Goal: Communication & Community: Answer question/provide support

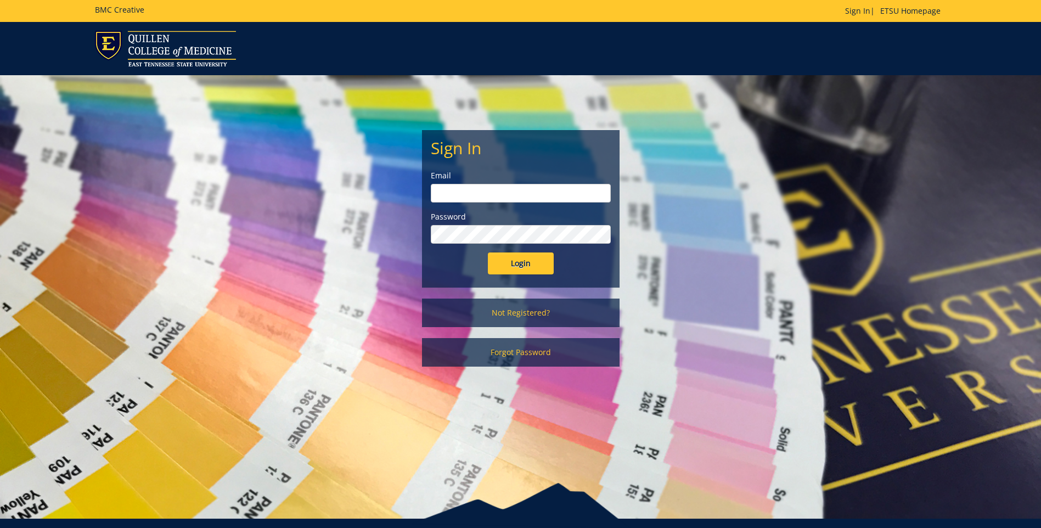
type input "agwubuo@etsu.edu"
click at [510, 262] on input "Login" at bounding box center [521, 263] width 66 height 22
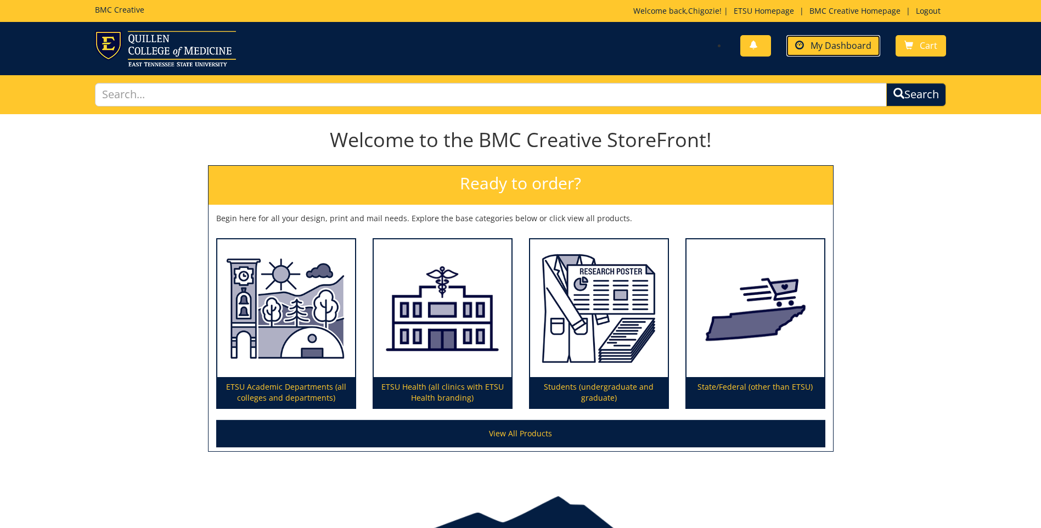
click at [846, 47] on span "My Dashboard" at bounding box center [840, 45] width 61 height 12
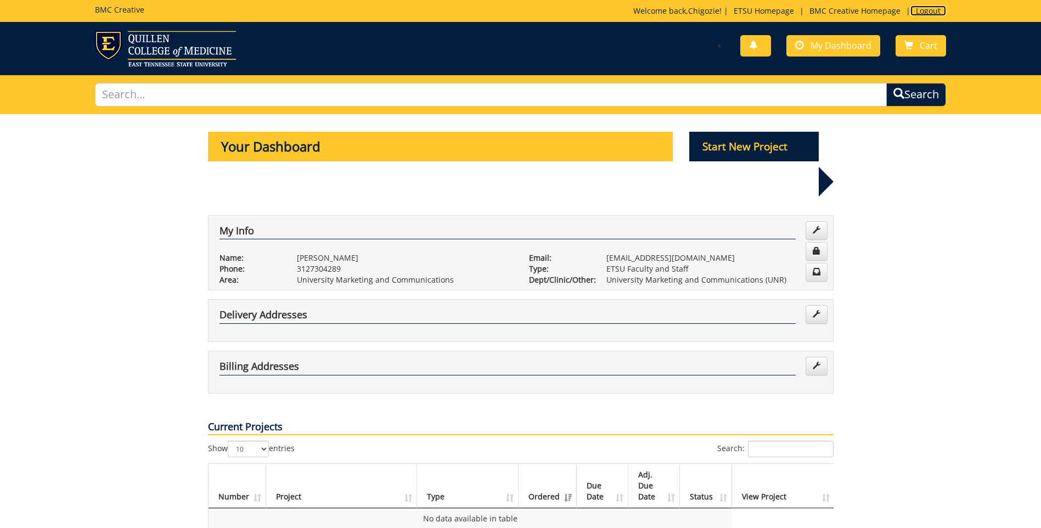
click at [914, 15] on link "Logout" at bounding box center [928, 10] width 36 height 10
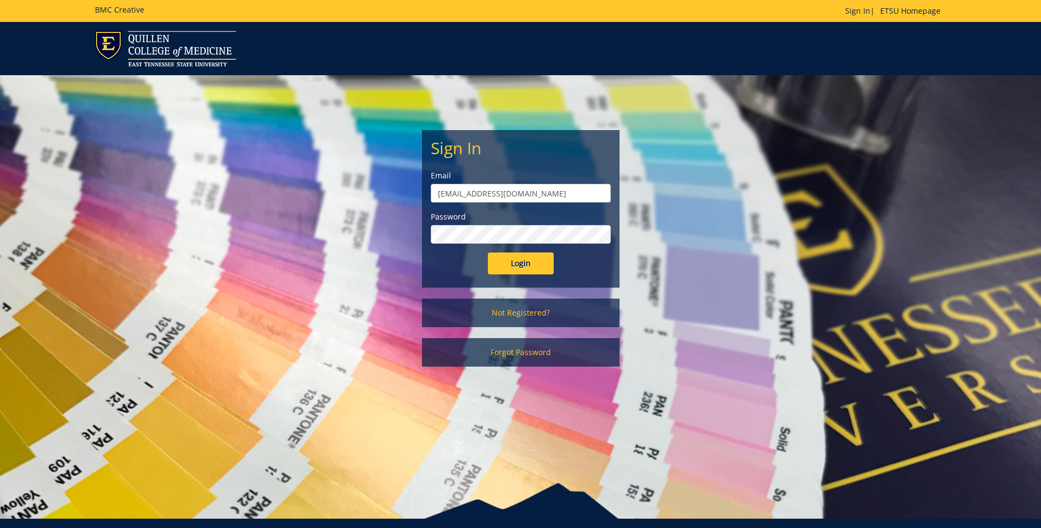
click at [575, 194] on input "agwubuo@etsu.edu" at bounding box center [521, 193] width 180 height 19
type input "[EMAIL_ADDRESS][DOMAIN_NAME]"
click at [522, 264] on input "Login" at bounding box center [521, 263] width 66 height 22
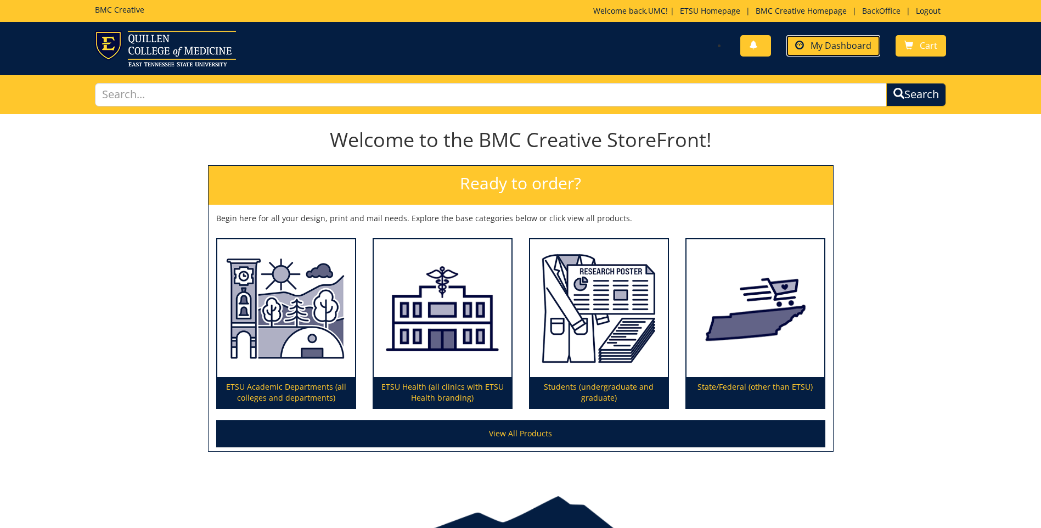
click at [819, 49] on span "My Dashboard" at bounding box center [840, 45] width 61 height 12
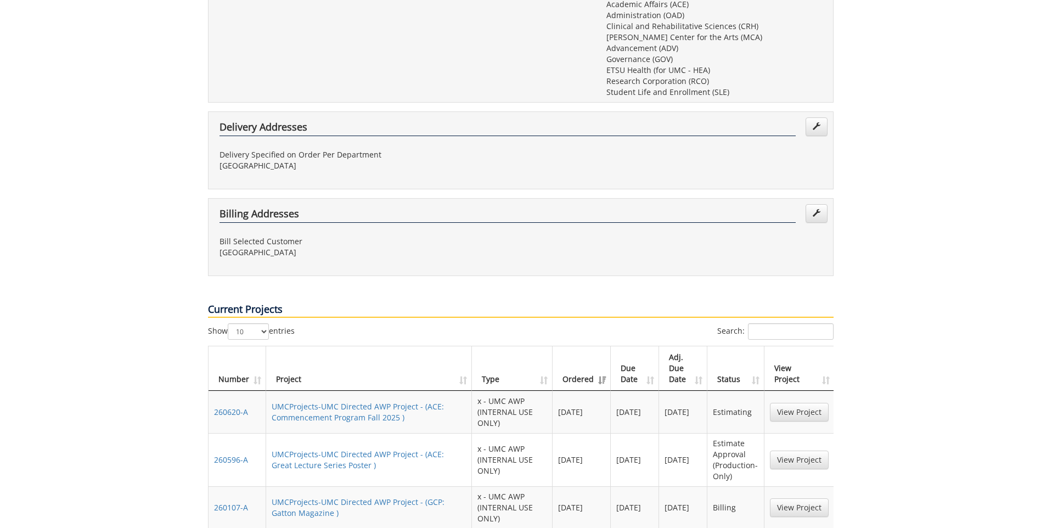
scroll to position [603, 0]
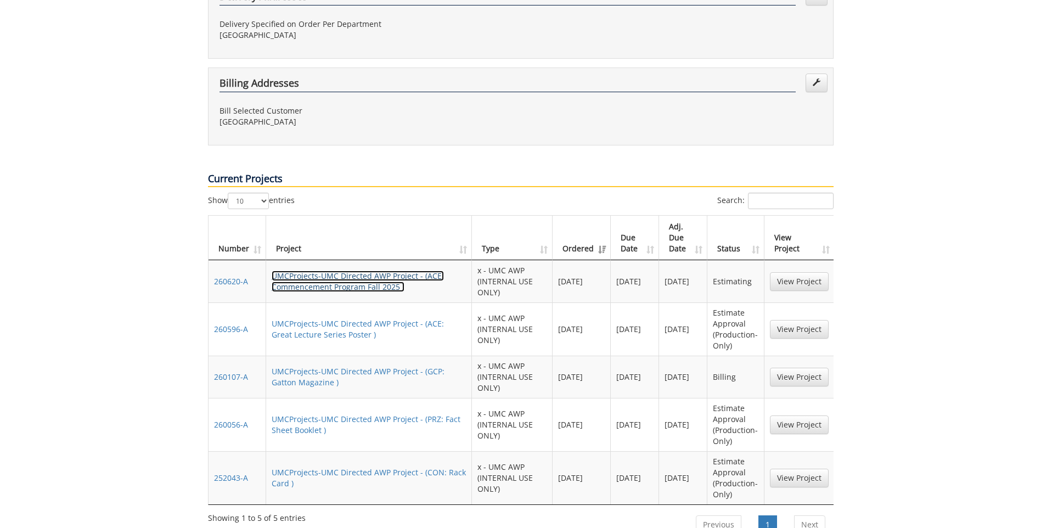
click at [348, 270] on link "UMCProjects-UMC Directed AWP Project - (ACE: Commencement Program Fall 2025 )" at bounding box center [358, 280] width 172 height 21
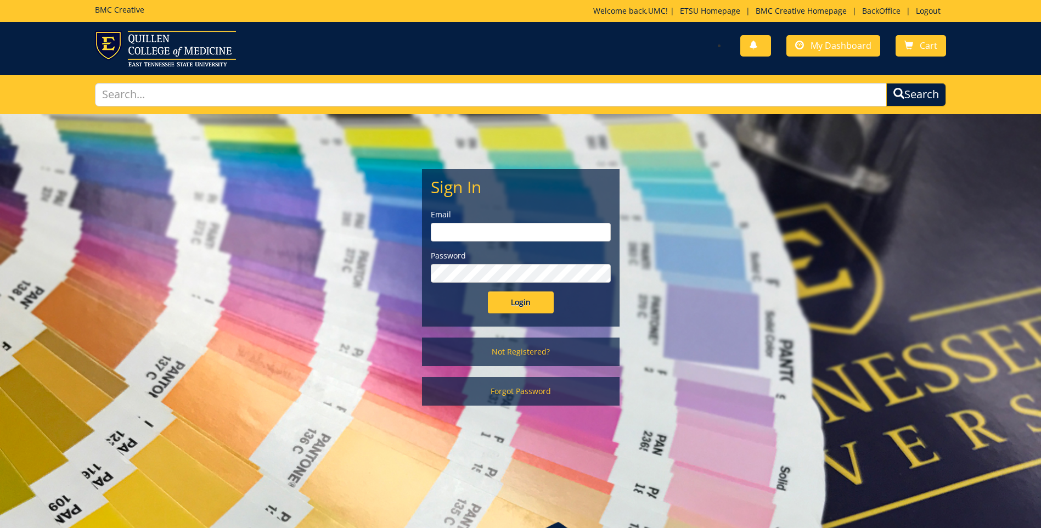
type input "[EMAIL_ADDRESS][DOMAIN_NAME]"
click at [501, 307] on input "Login" at bounding box center [521, 302] width 66 height 22
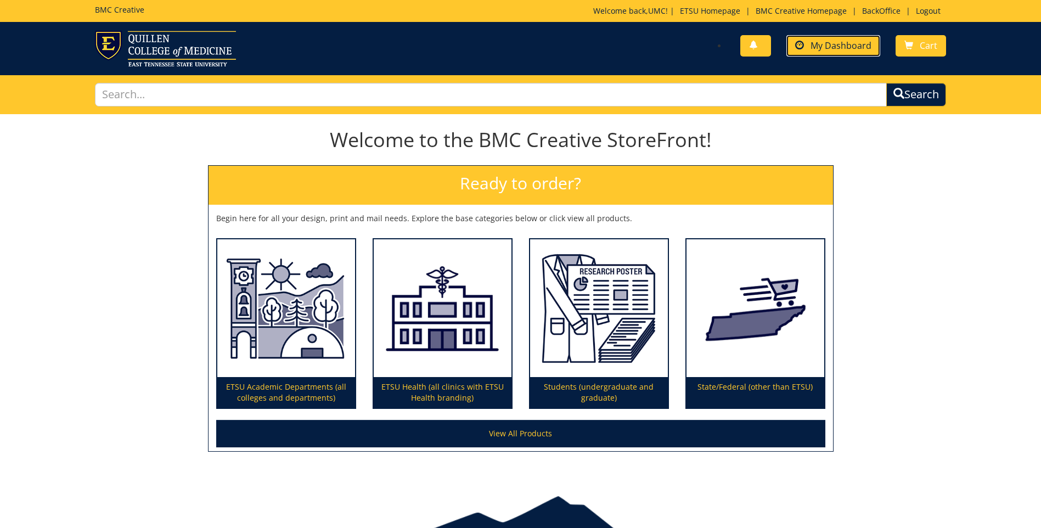
click at [857, 39] on span "My Dashboard" at bounding box center [840, 45] width 61 height 12
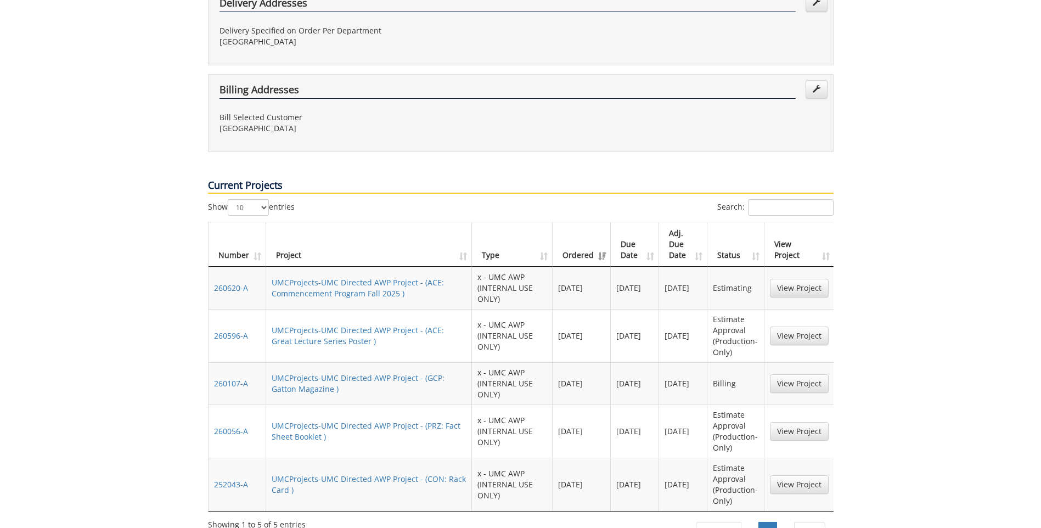
scroll to position [603, 0]
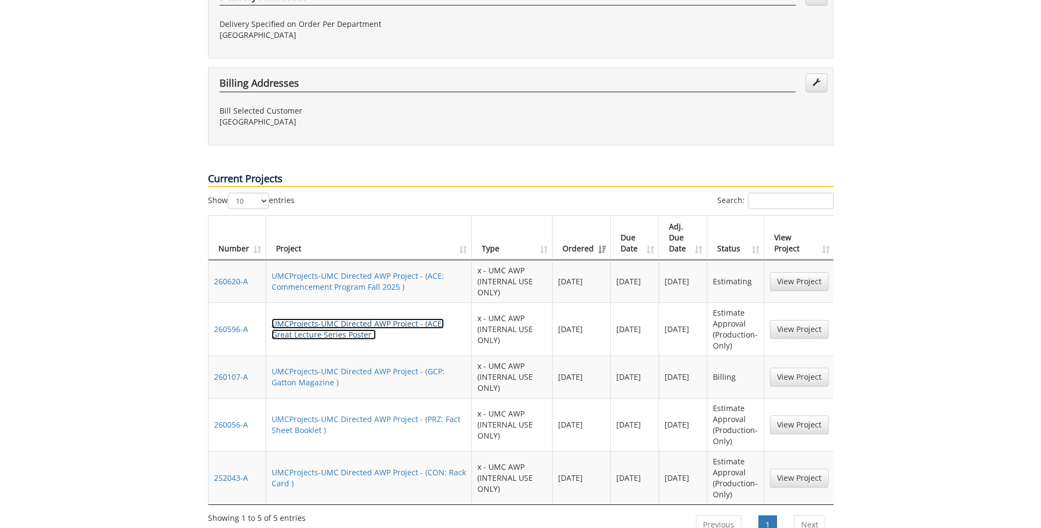
click at [335, 318] on link "UMCProjects-UMC Directed AWP Project - (ACE: Great Lecture Series Poster )" at bounding box center [358, 328] width 172 height 21
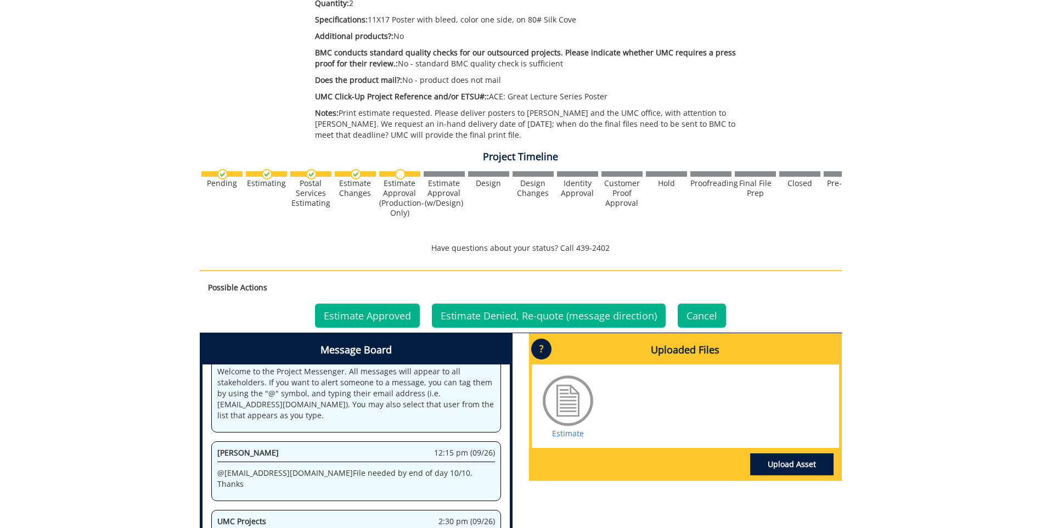
scroll to position [329, 0]
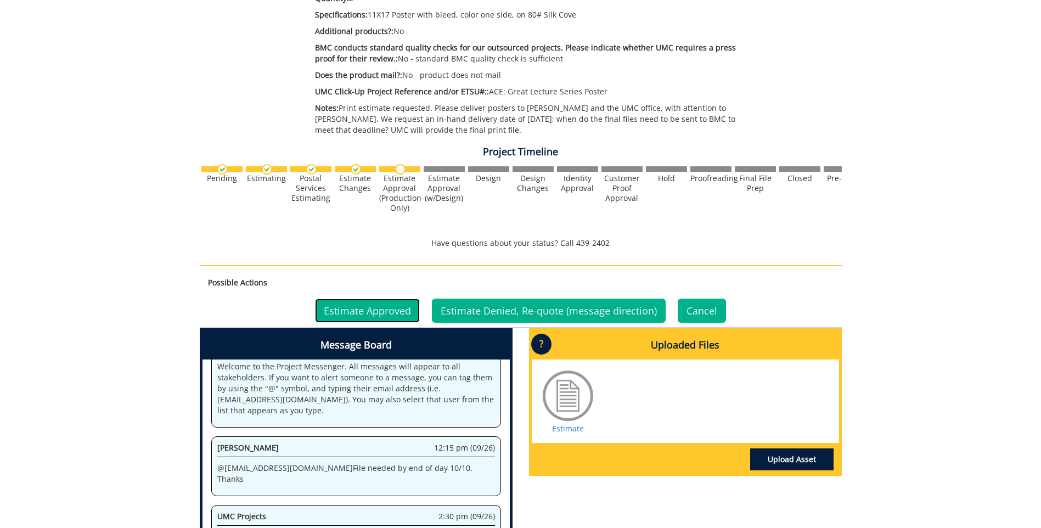
click at [359, 311] on link "Estimate Approved" at bounding box center [367, 310] width 105 height 24
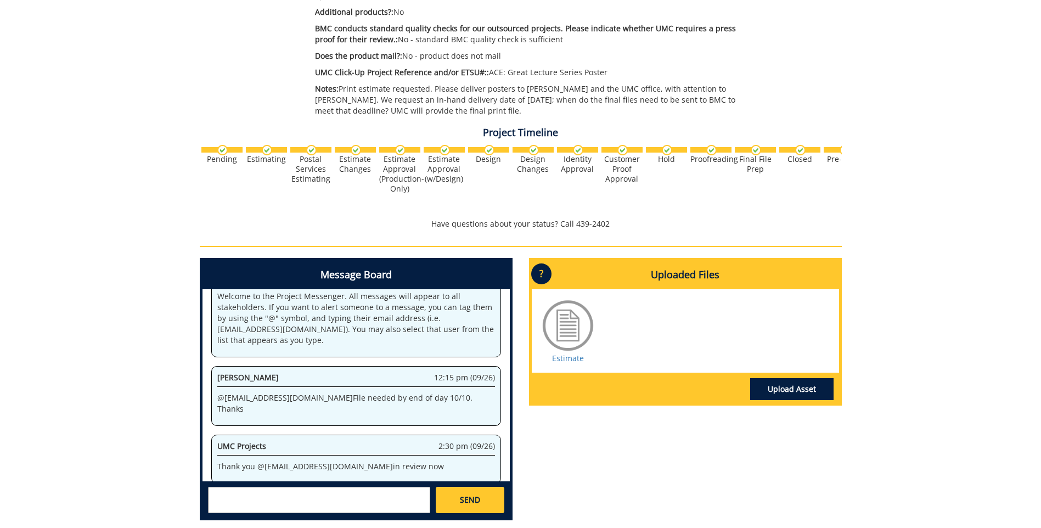
scroll to position [384, 0]
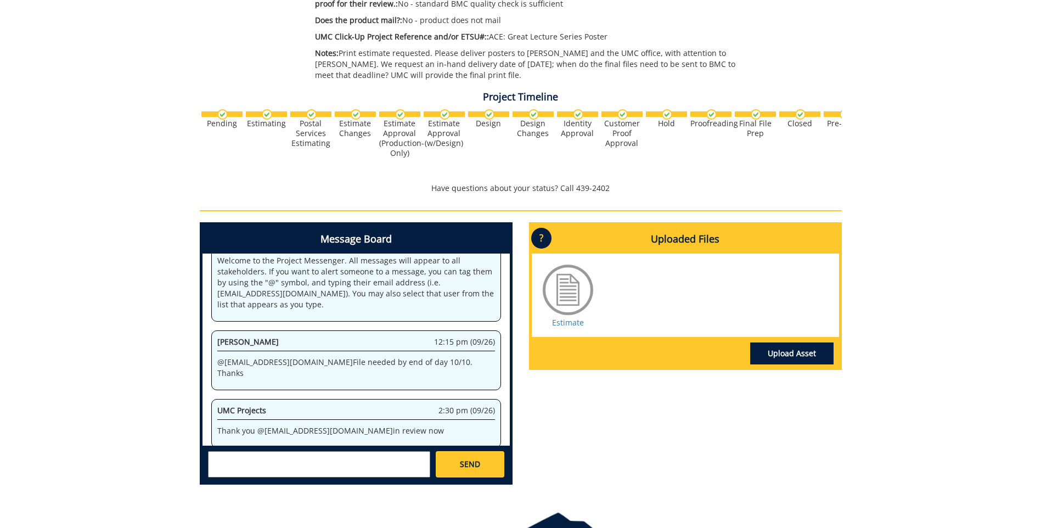
click at [310, 461] on textarea at bounding box center [319, 464] width 222 height 26
paste textarea "partner has approved estimate, and here is the Voyager string for billing: 10-4…"
type textarea "@[EMAIL_ADDRESS][DOMAIN_NAME] partner has approved estimate, and here is the Vo…"
click at [468, 457] on link "SEND" at bounding box center [470, 464] width 68 height 26
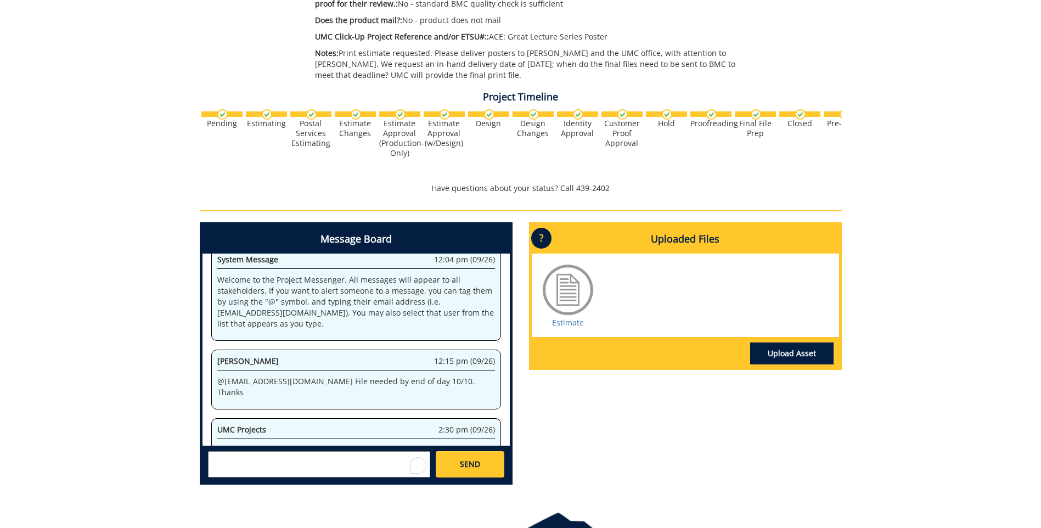
scroll to position [5807, 0]
